Goal: Transaction & Acquisition: Purchase product/service

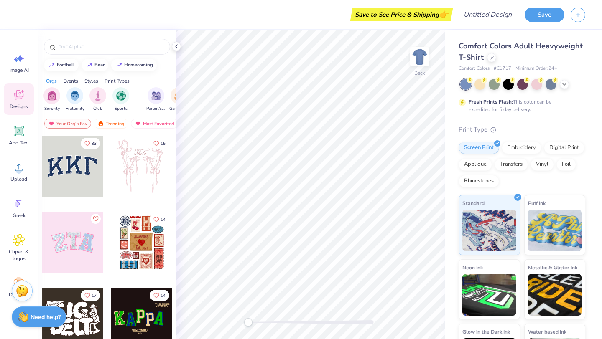
click at [91, 81] on div "Styles" at bounding box center [91, 81] width 14 height 8
click at [120, 99] on img "filter for Y2K" at bounding box center [120, 95] width 9 height 10
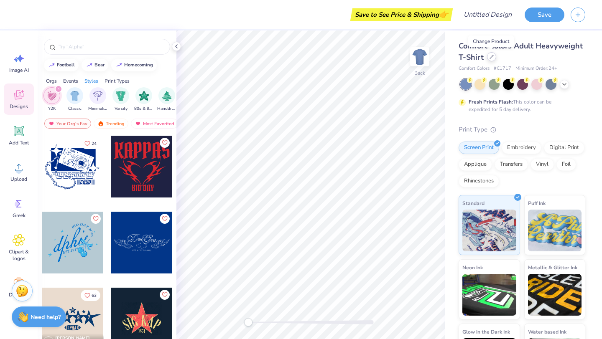
click at [489, 56] on icon at bounding box center [491, 57] width 4 height 4
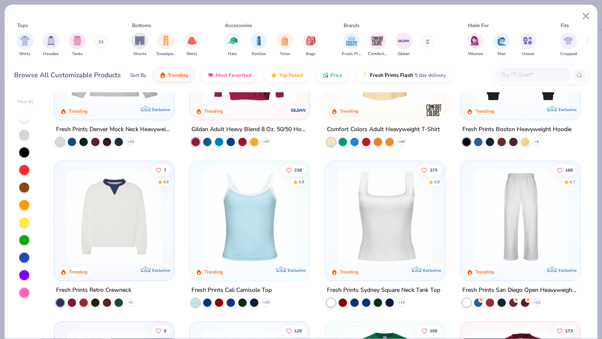
scroll to position [97, 0]
click at [391, 218] on div at bounding box center [282, 216] width 308 height 94
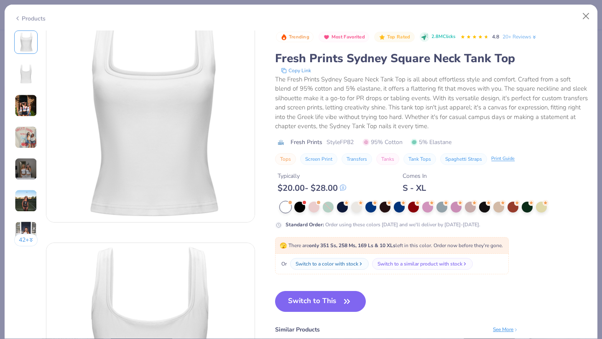
scroll to position [15, 0]
click at [300, 209] on div at bounding box center [299, 206] width 11 height 11
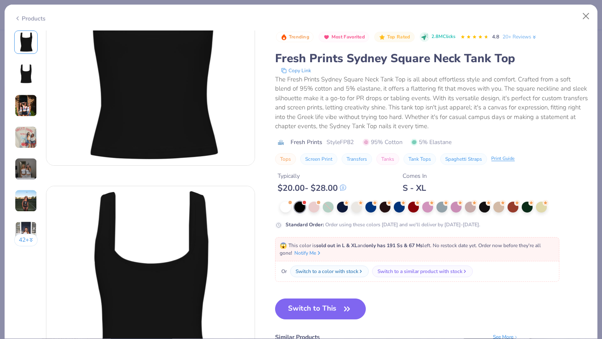
scroll to position [71, 0]
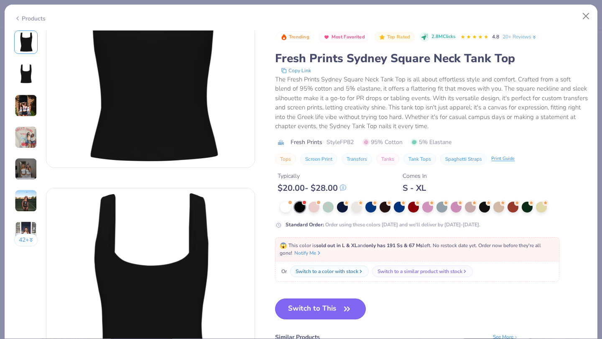
click at [339, 313] on button "Switch to This" at bounding box center [320, 309] width 91 height 21
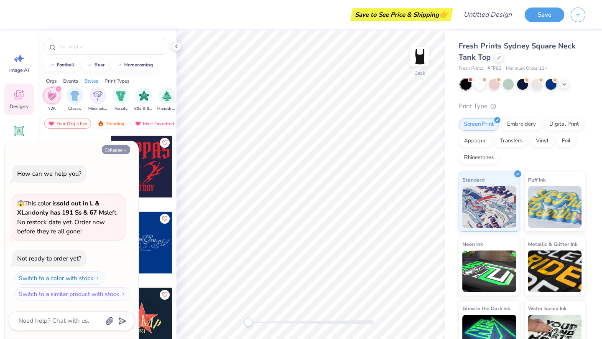
click at [122, 150] on button "Collapse" at bounding box center [116, 149] width 28 height 9
type textarea "x"
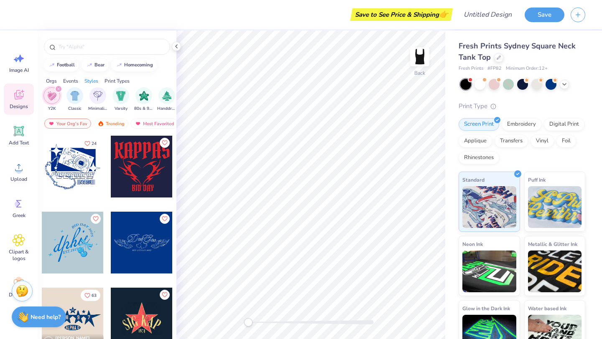
click at [53, 81] on div "Orgs" at bounding box center [51, 81] width 11 height 8
click at [46, 99] on div "filter for Sorority" at bounding box center [51, 94] width 17 height 17
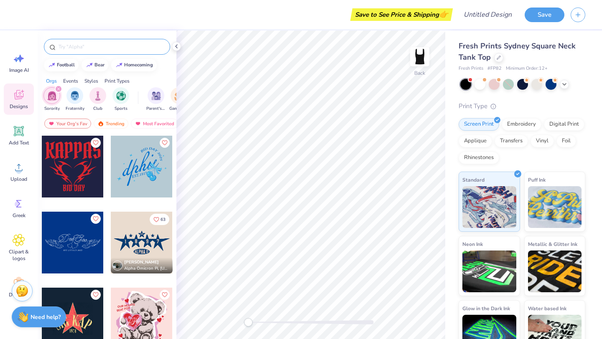
click at [91, 47] on input "text" at bounding box center [111, 47] width 107 height 8
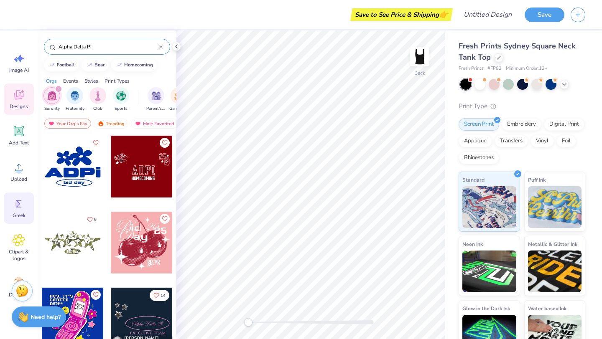
type input "Alpha Delta Pi"
click at [20, 212] on div "Greek" at bounding box center [19, 208] width 30 height 31
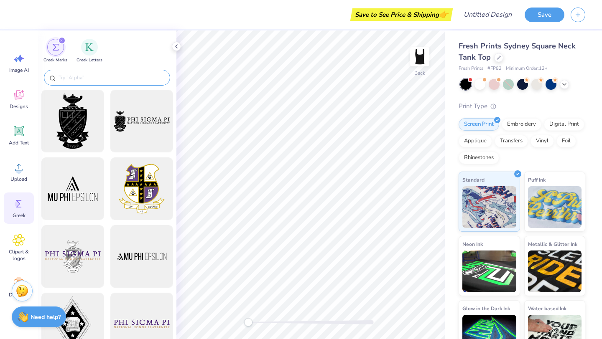
click at [91, 79] on input "text" at bounding box center [111, 78] width 107 height 8
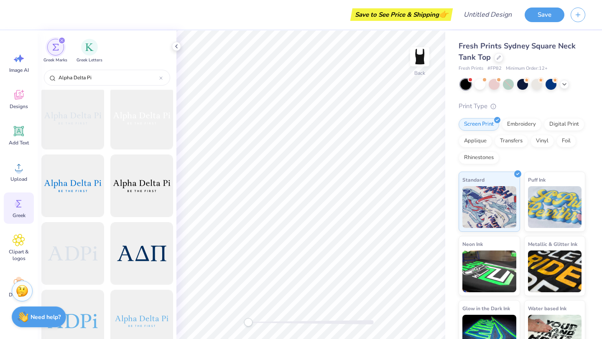
scroll to position [745, 0]
type input "Alpha Delta Pi"
click at [141, 127] on div at bounding box center [141, 120] width 69 height 69
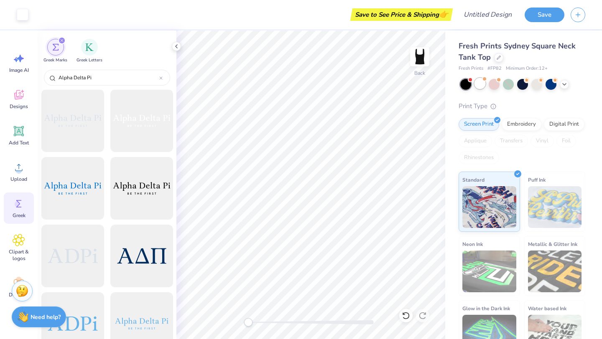
click at [481, 81] on div at bounding box center [479, 83] width 11 height 11
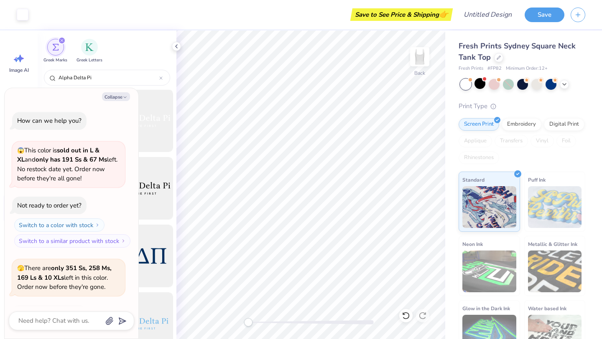
scroll to position [56, 0]
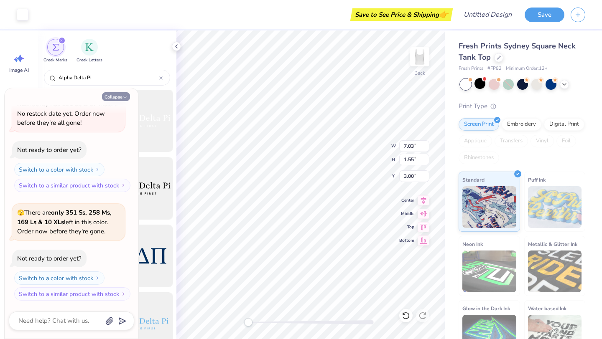
click at [112, 96] on button "Collapse" at bounding box center [116, 96] width 28 height 9
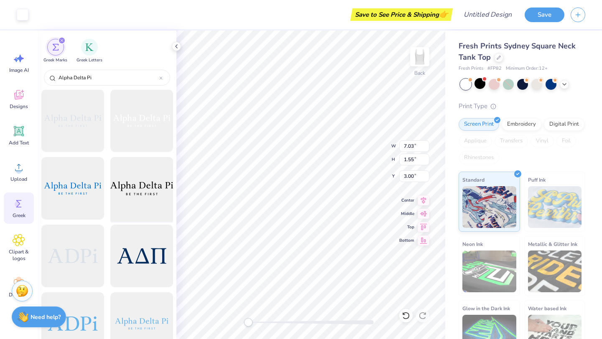
click at [170, 181] on div at bounding box center [141, 188] width 69 height 69
click at [480, 89] on div at bounding box center [479, 83] width 11 height 11
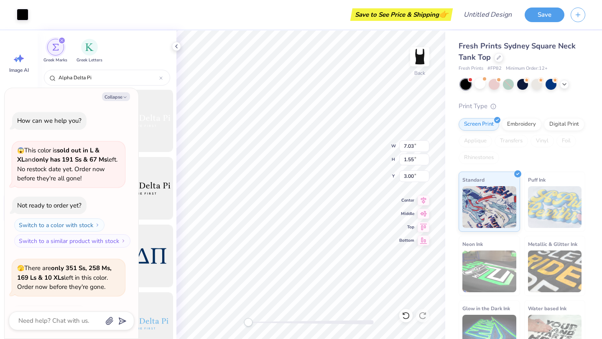
scroll to position [173, 0]
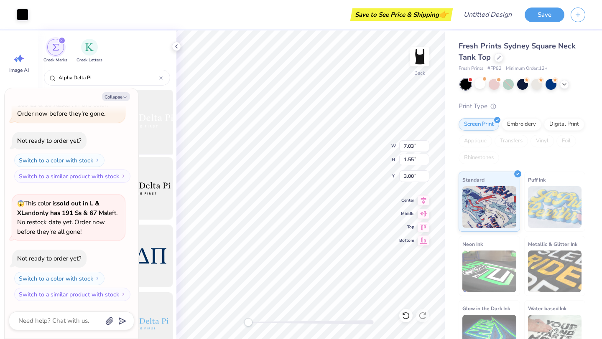
click at [160, 110] on div at bounding box center [141, 120] width 69 height 69
click at [126, 95] on icon "button" at bounding box center [124, 97] width 5 height 5
type textarea "x"
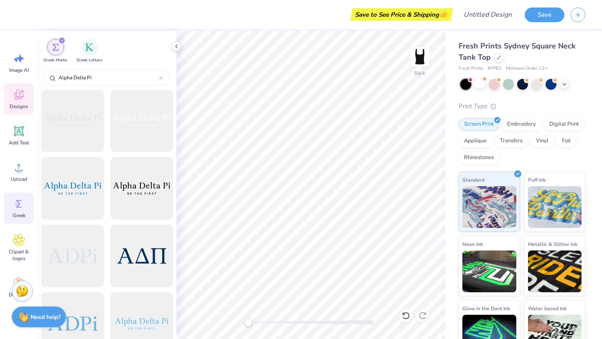
click at [14, 101] on div "Designs" at bounding box center [19, 99] width 30 height 31
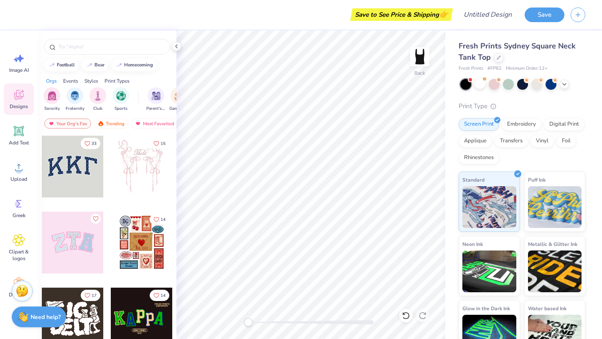
click at [0, 132] on div "Image AI Designs Add Text Upload Greek Clipart & logos Decorate" at bounding box center [19, 185] width 38 height 309
click at [25, 140] on span "Add Text" at bounding box center [19, 143] width 20 height 7
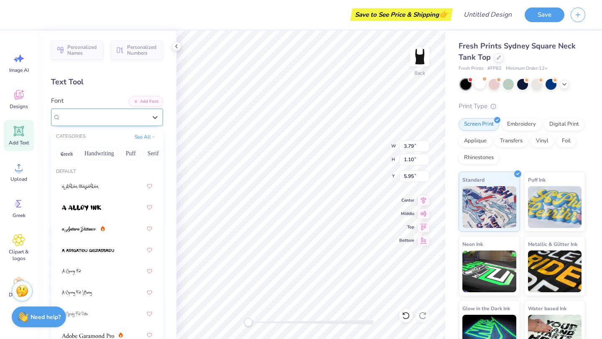
click at [122, 110] on div "Super Dream" at bounding box center [107, 118] width 112 height 18
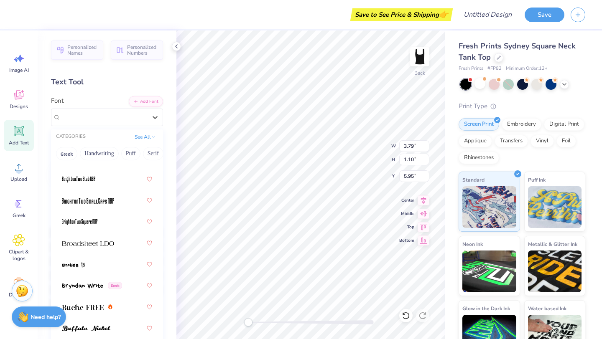
scroll to position [944, 0]
click at [121, 239] on div at bounding box center [107, 243] width 90 height 15
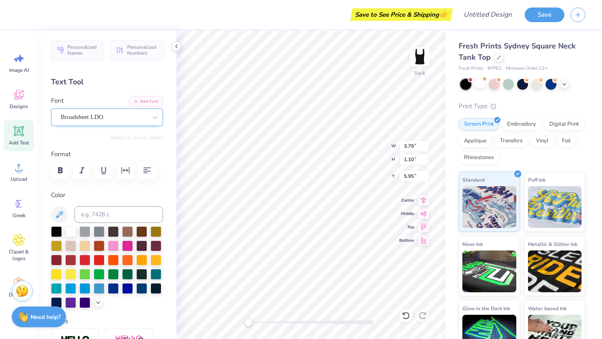
click at [105, 119] on div "Broadsheet LDO" at bounding box center [104, 117] width 88 height 13
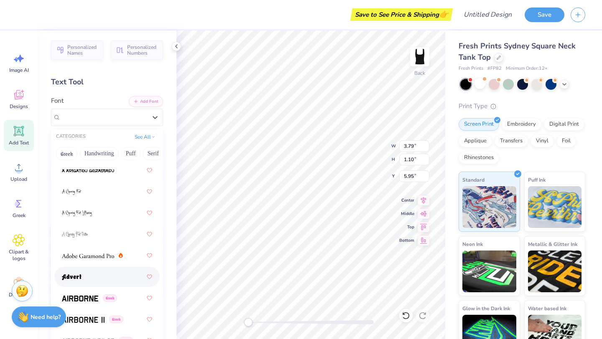
scroll to position [81, 0]
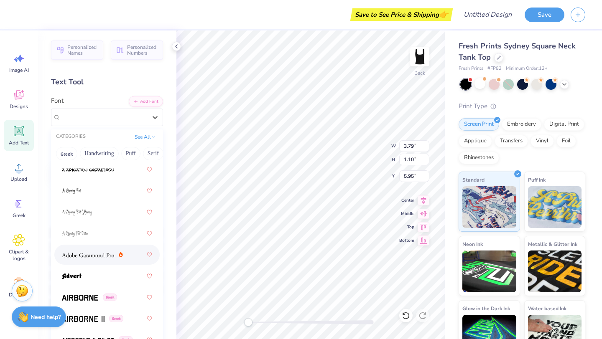
click at [103, 261] on div at bounding box center [107, 254] width 90 height 15
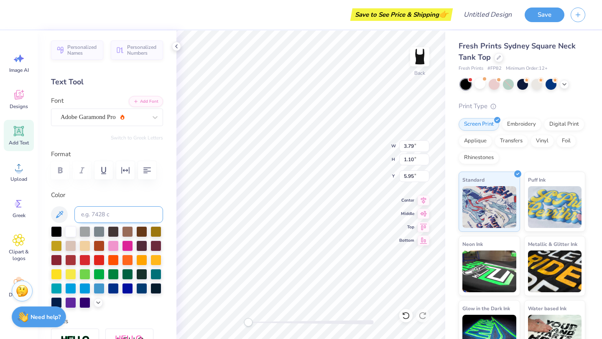
scroll to position [0, 0]
type textarea "T"
click at [64, 173] on div at bounding box center [107, 170] width 112 height 18
click at [60, 167] on div at bounding box center [107, 170] width 112 height 18
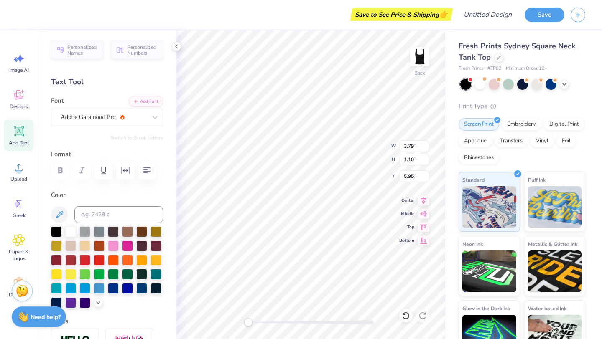
click at [63, 166] on div at bounding box center [107, 170] width 112 height 18
click at [63, 170] on div at bounding box center [107, 170] width 112 height 18
type textarea "Alpha Delta Pi"
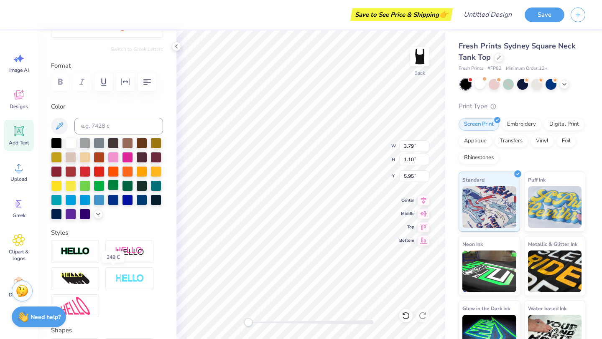
scroll to position [0, 0]
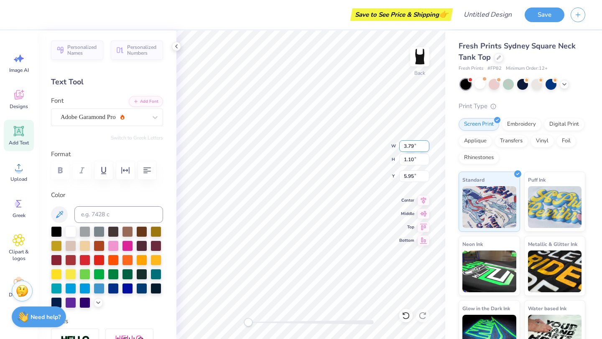
click at [425, 148] on input "3.78" at bounding box center [414, 146] width 30 height 12
type input "7.01"
type input "1.24"
type input "5.89"
click at [104, 117] on div "Adobe Garamond Pro" at bounding box center [104, 117] width 88 height 13
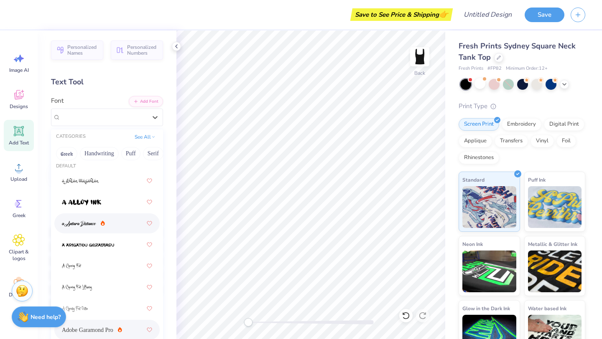
scroll to position [6, 0]
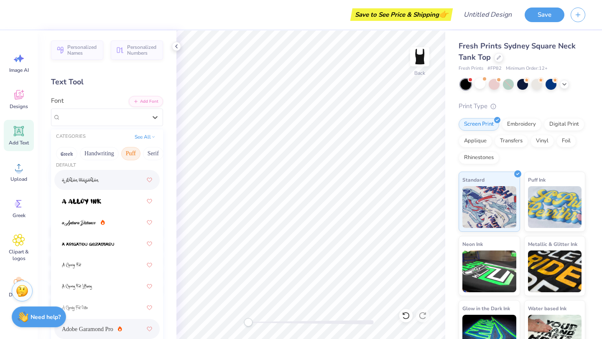
click at [128, 154] on button "Puff" at bounding box center [130, 153] width 19 height 13
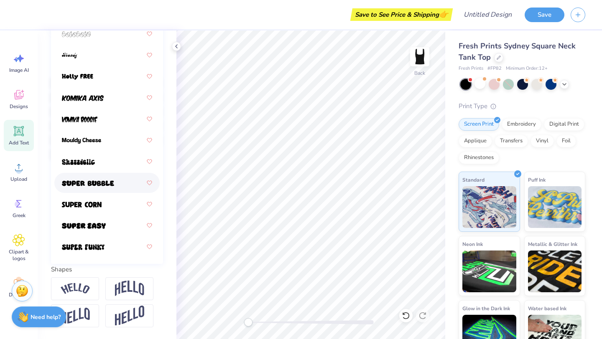
scroll to position [147, 0]
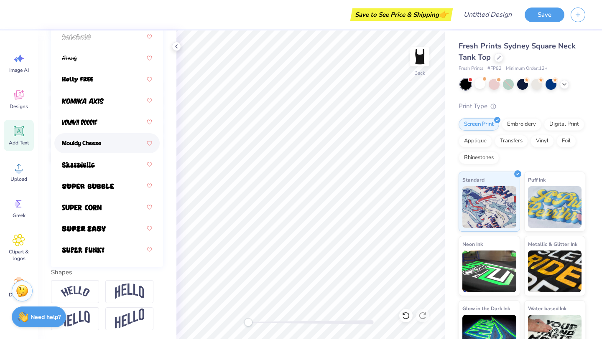
click at [98, 148] on span at bounding box center [81, 143] width 39 height 9
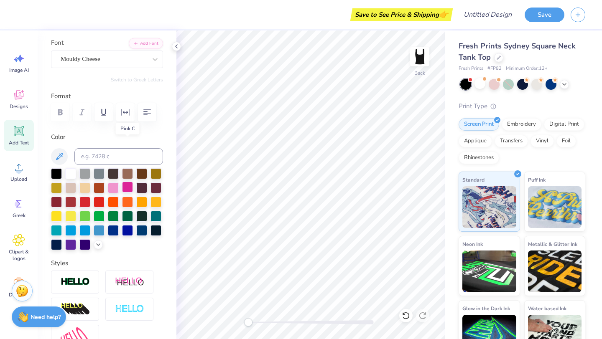
scroll to position [0, 0]
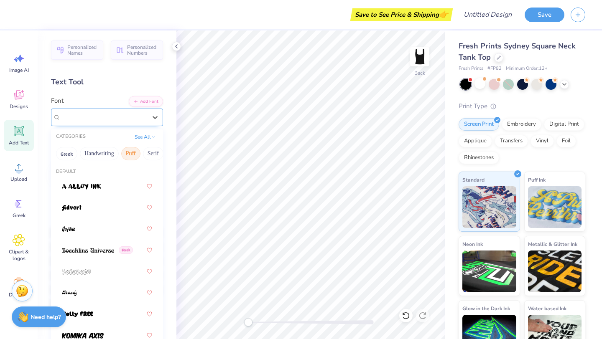
click at [107, 114] on div "Mouldy Cheese" at bounding box center [104, 117] width 88 height 13
click at [109, 155] on button "Handwriting" at bounding box center [99, 153] width 39 height 13
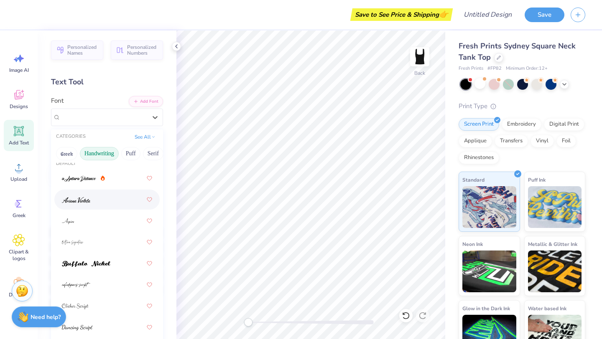
scroll to position [8, 0]
click at [118, 239] on div at bounding box center [107, 242] width 90 height 15
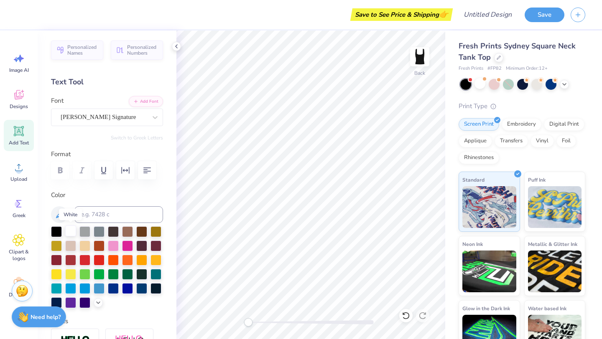
click at [68, 229] on div at bounding box center [70, 231] width 11 height 11
click at [151, 102] on button "Add Font" at bounding box center [146, 100] width 34 height 11
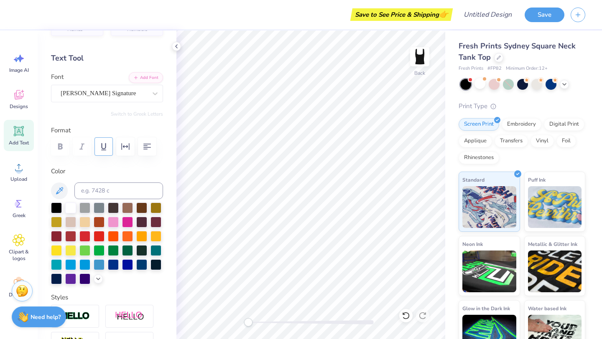
scroll to position [23, 0]
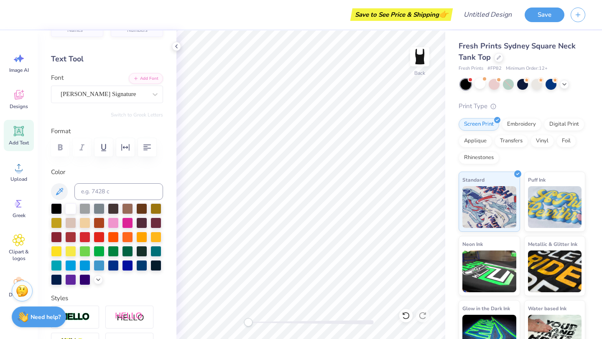
click at [18, 146] on span "Add Text" at bounding box center [19, 143] width 20 height 7
click at [102, 96] on div "Super Dream" at bounding box center [104, 94] width 88 height 13
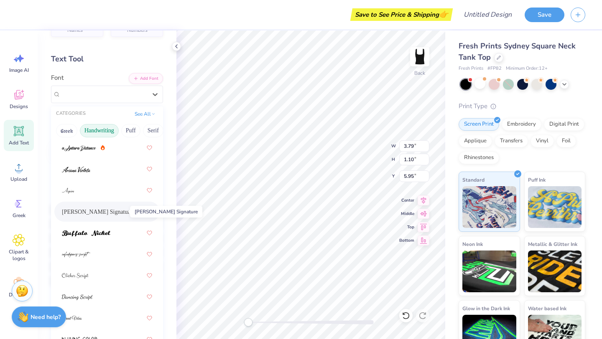
scroll to position [16, 0]
click at [107, 255] on div at bounding box center [107, 254] width 90 height 15
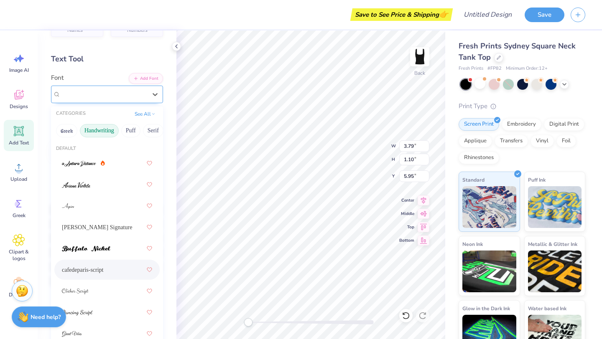
click at [95, 97] on div "cafedeparis-script" at bounding box center [104, 94] width 88 height 13
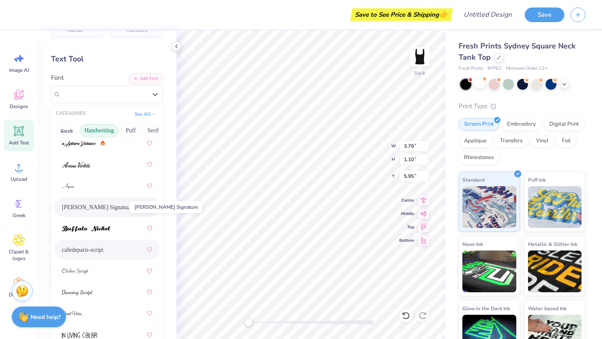
scroll to position [20, 0]
click at [99, 205] on span "[PERSON_NAME] Signature" at bounding box center [97, 207] width 70 height 9
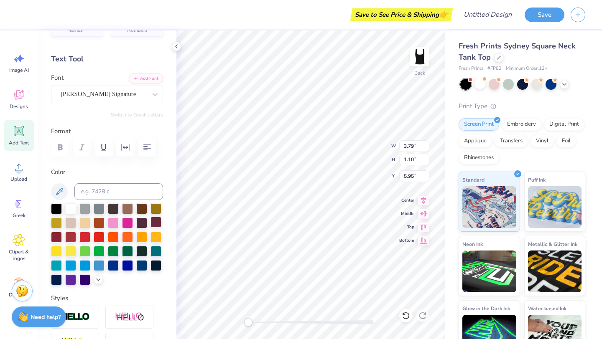
type textarea "T"
type textarea "Alpha Delta Pi"
click at [425, 199] on icon at bounding box center [423, 199] width 12 height 10
click at [422, 224] on icon at bounding box center [423, 226] width 12 height 10
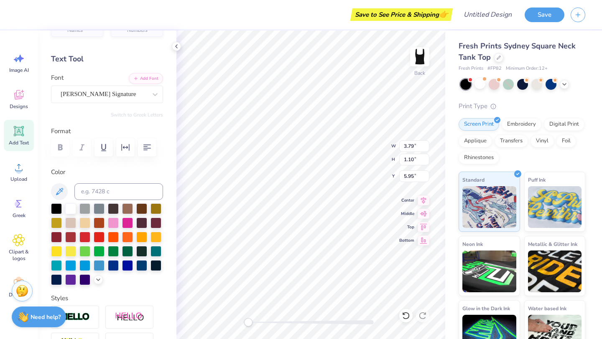
click at [61, 147] on div at bounding box center [107, 147] width 112 height 18
click at [146, 97] on div "[PERSON_NAME] Signature" at bounding box center [104, 94] width 88 height 13
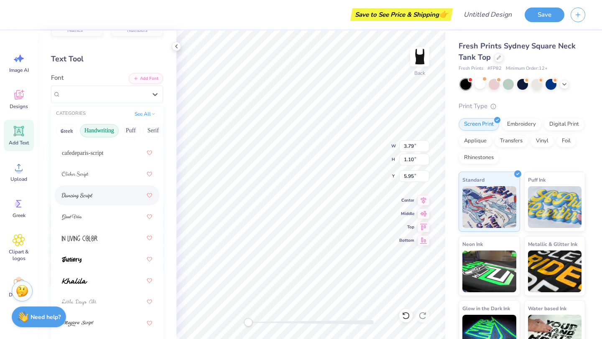
scroll to position [115, 0]
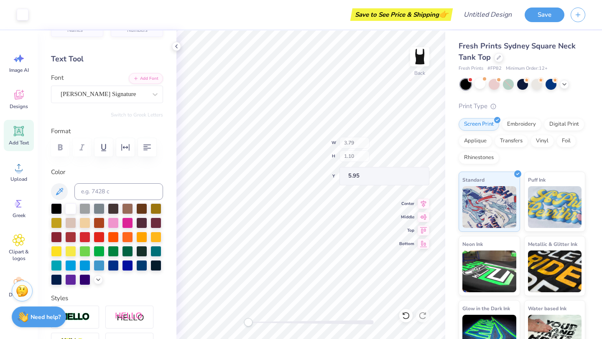
type input "7.03"
type input "1.91"
type input "0.50"
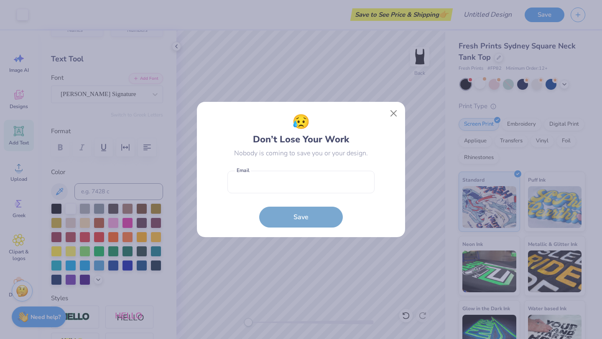
click at [310, 153] on div "😥 Don’t Lose Your Work Nobody is coming to save you or your design. Email is a …" at bounding box center [300, 170] width 147 height 117
click at [397, 114] on button "Close" at bounding box center [394, 114] width 16 height 16
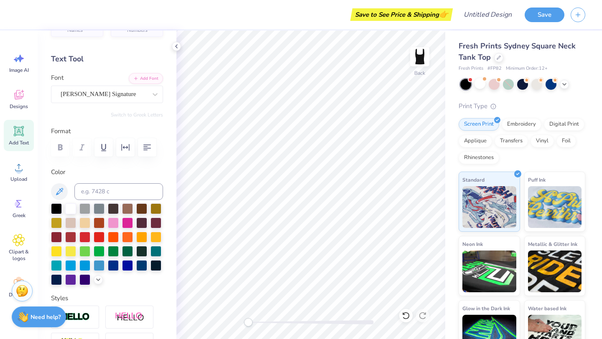
click at [23, 137] on icon at bounding box center [19, 131] width 13 height 13
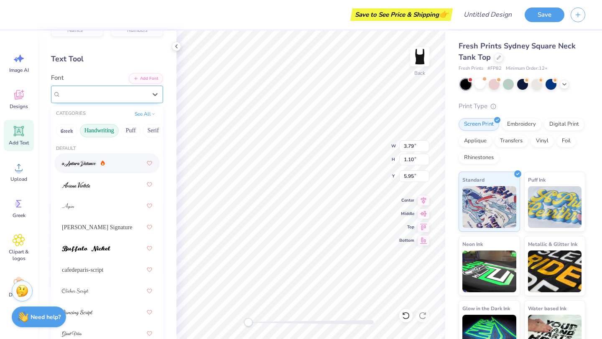
click at [130, 92] on div "Super Dream" at bounding box center [104, 94] width 88 height 13
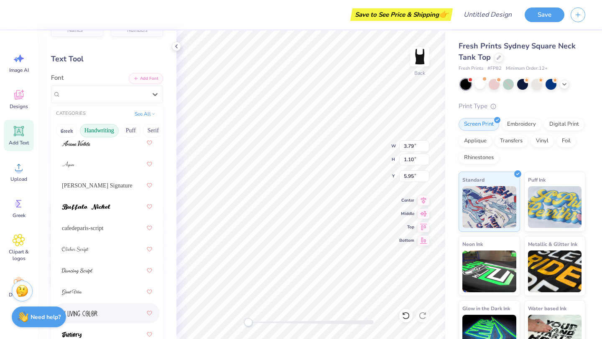
scroll to position [41, 0]
click at [95, 209] on img at bounding box center [86, 208] width 48 height 6
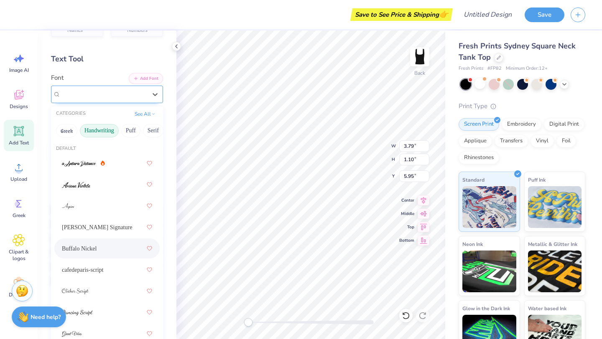
click at [120, 89] on div "Buffalo Nickel" at bounding box center [104, 94] width 88 height 13
click at [113, 193] on div at bounding box center [106, 185] width 105 height 20
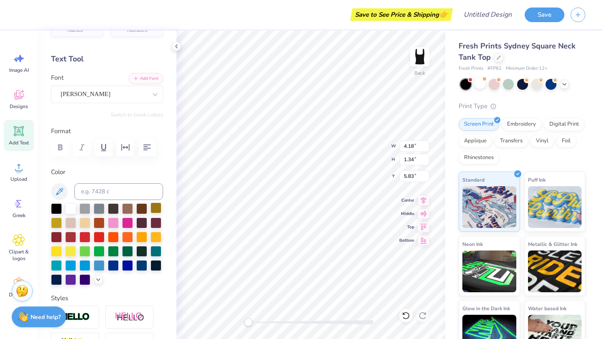
type textarea "T"
type textarea "A"
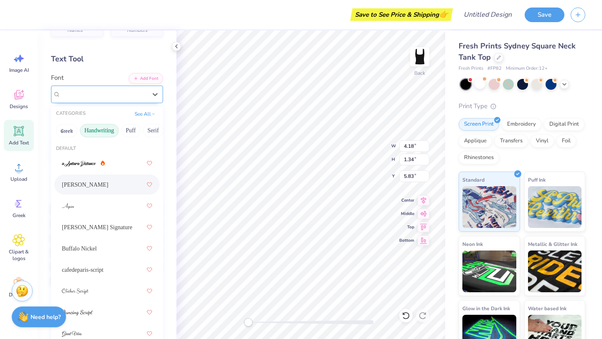
click at [86, 88] on div "[PERSON_NAME]" at bounding box center [104, 94] width 88 height 13
click at [93, 309] on div at bounding box center [107, 312] width 90 height 15
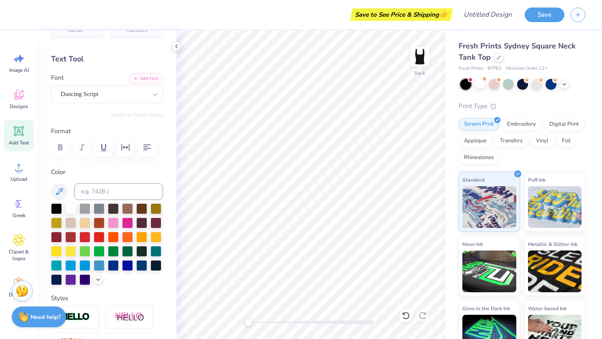
click at [19, 137] on icon at bounding box center [19, 131] width 13 height 13
click at [108, 93] on div "Super Dream" at bounding box center [104, 94] width 88 height 13
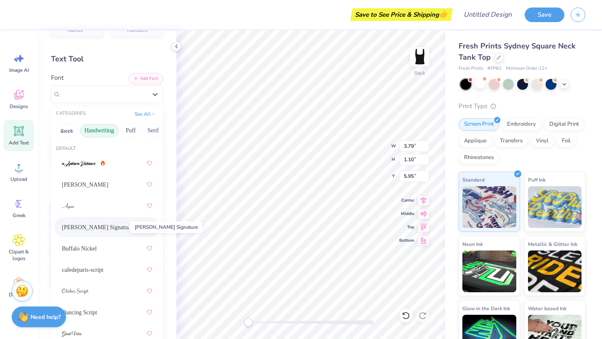
click at [101, 225] on span "[PERSON_NAME] Signature" at bounding box center [97, 227] width 70 height 9
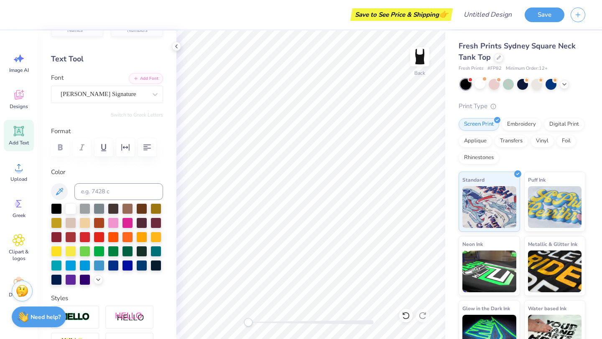
click at [22, 134] on icon at bounding box center [19, 131] width 10 height 10
click at [101, 95] on div "Super Dream" at bounding box center [104, 94] width 88 height 13
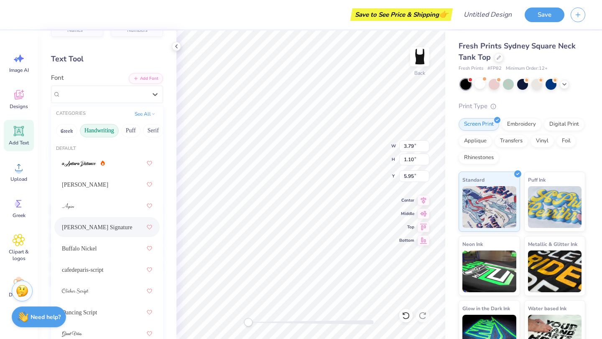
click at [105, 221] on div "[PERSON_NAME] Signature" at bounding box center [107, 227] width 90 height 15
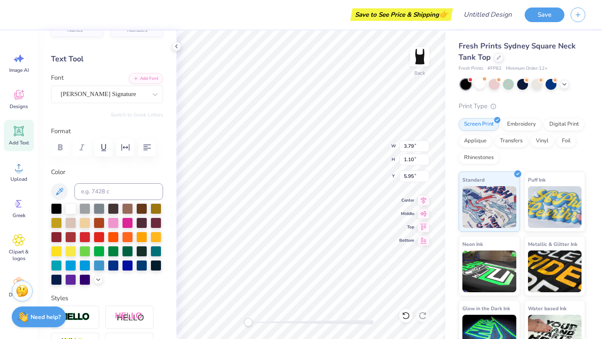
type textarea "T"
type textarea "Alpha Delta Pi"
click at [424, 228] on icon at bounding box center [423, 226] width 12 height 10
click at [422, 214] on icon at bounding box center [423, 212] width 7 height 5
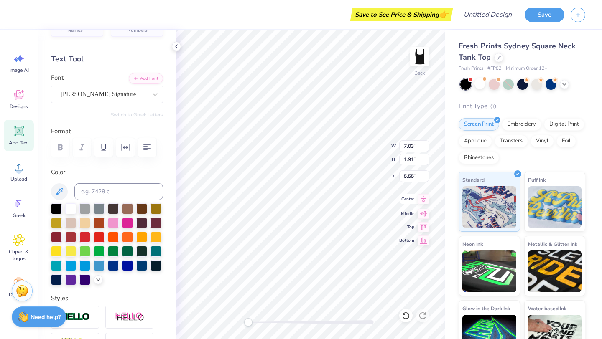
click at [422, 198] on icon at bounding box center [423, 199] width 12 height 10
click at [421, 225] on icon at bounding box center [423, 226] width 12 height 10
click at [15, 98] on icon at bounding box center [19, 96] width 8 height 7
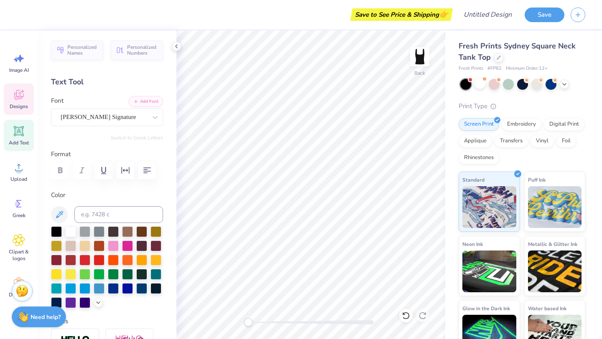
click at [28, 90] on div "Designs" at bounding box center [19, 99] width 30 height 31
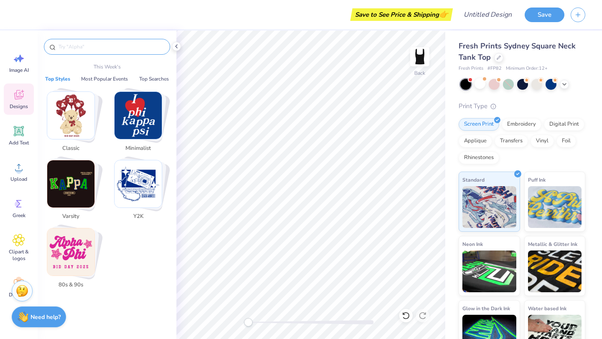
click at [84, 47] on input "text" at bounding box center [111, 47] width 107 height 8
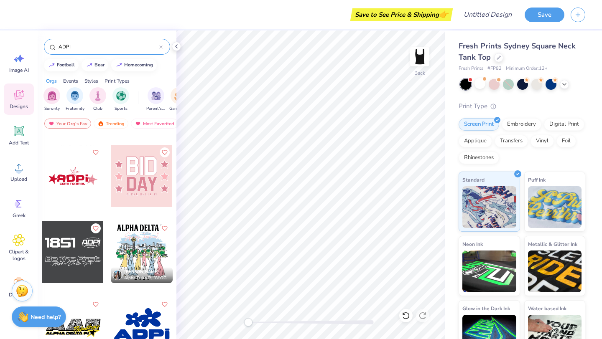
scroll to position [1816, 0]
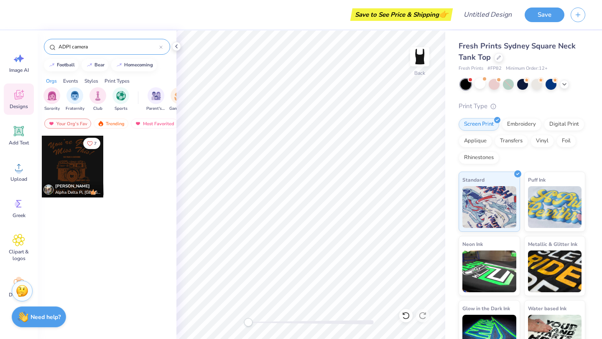
click at [100, 51] on div "ADPI camera" at bounding box center [107, 47] width 126 height 16
click at [91, 47] on input "ADPI camera" at bounding box center [109, 47] width 102 height 8
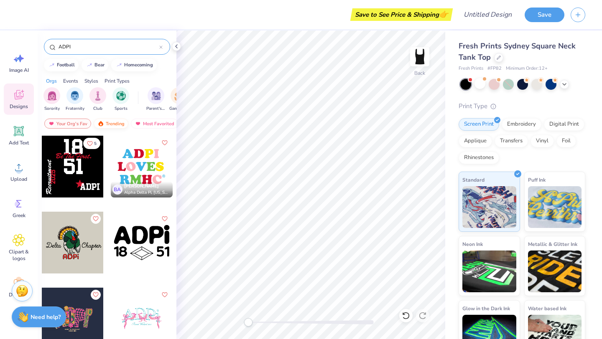
click at [122, 124] on div "Trending" at bounding box center [111, 124] width 35 height 10
click at [111, 122] on div "Trending" at bounding box center [111, 124] width 35 height 10
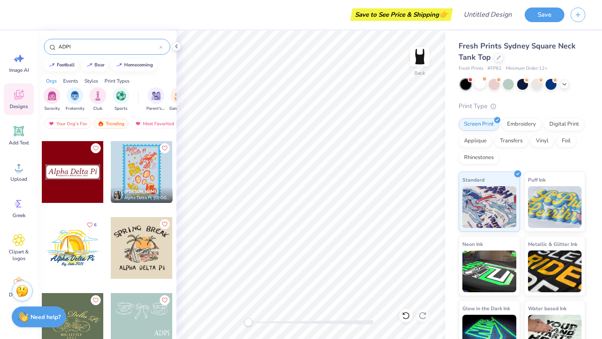
scroll to position [2277, 0]
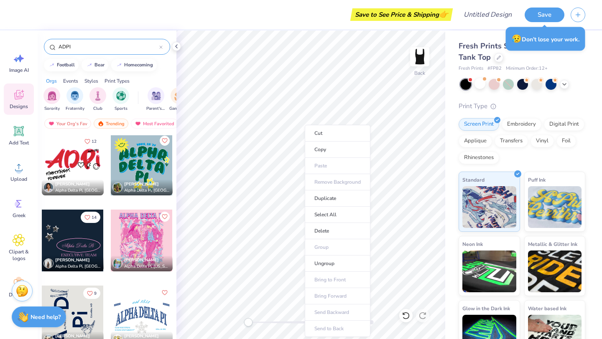
scroll to position [3178, 0]
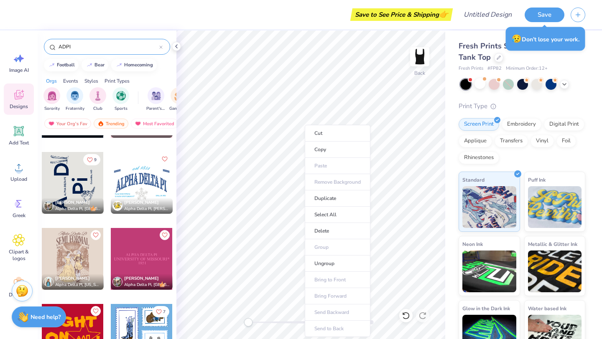
click at [92, 49] on input "ADPI" at bounding box center [109, 47] width 102 height 8
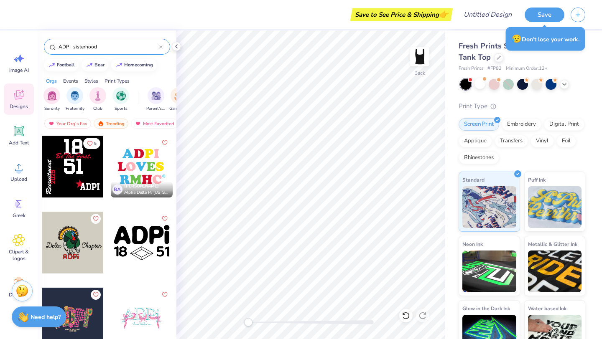
type input "ADPI sisterhood"
